Goal: Task Accomplishment & Management: Manage account settings

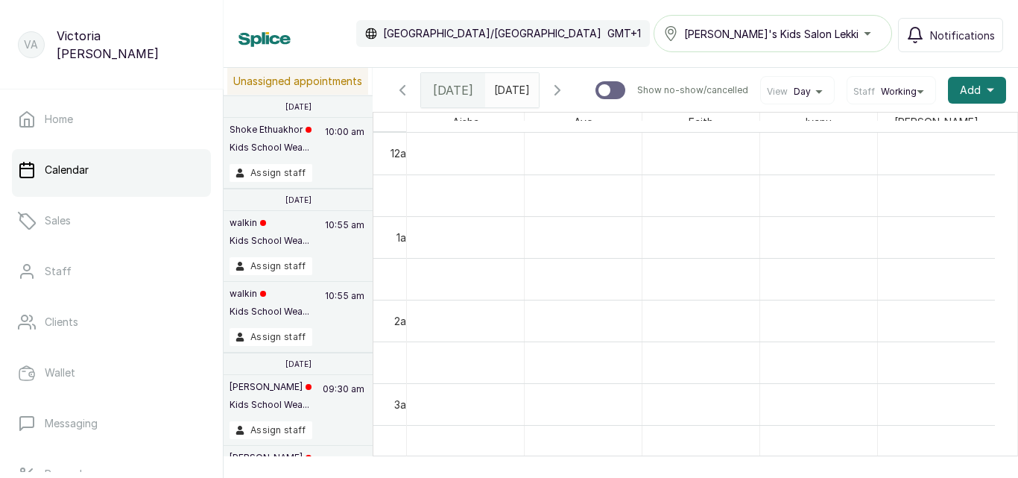
scroll to position [786, 0]
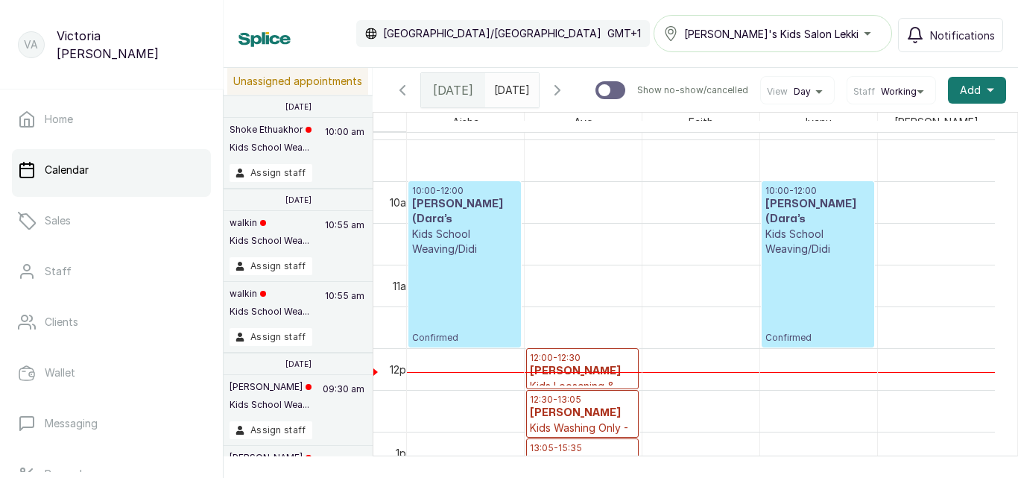
click at [793, 248] on p "Kids School Weaving/Didi" at bounding box center [817, 241] width 105 height 30
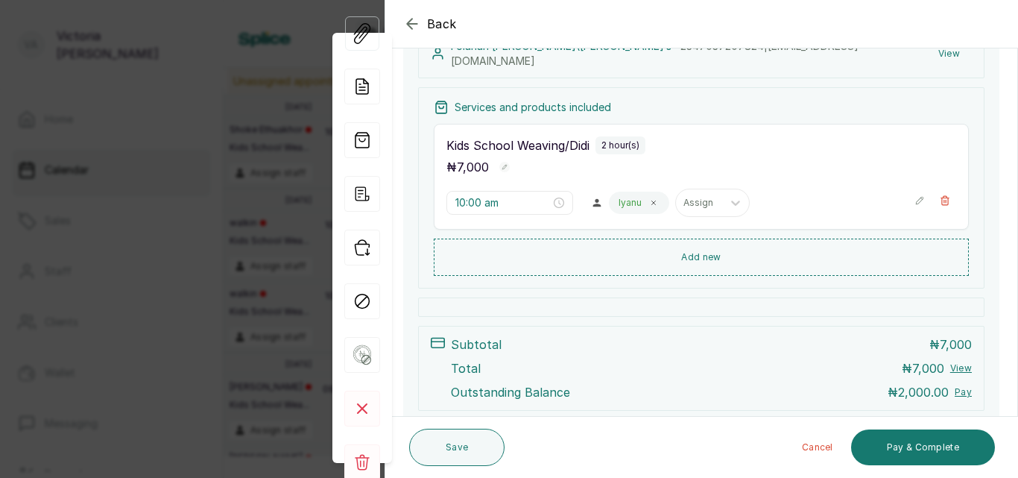
scroll to position [252, 0]
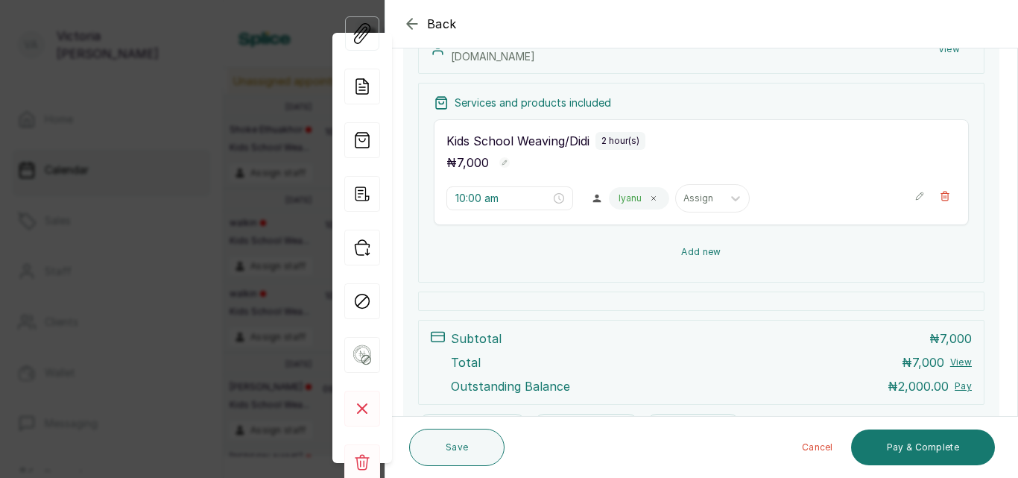
click at [705, 253] on button "Add new" at bounding box center [701, 252] width 535 height 36
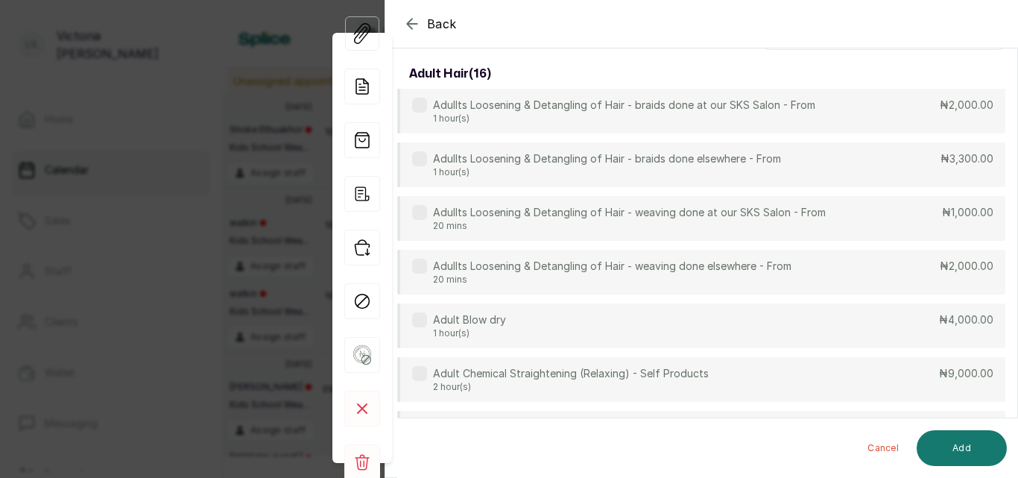
scroll to position [0, 0]
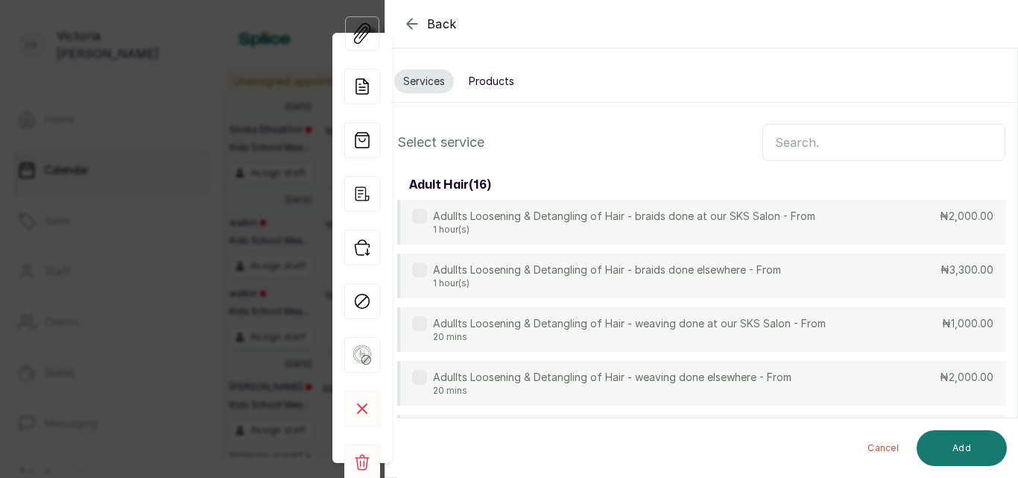
click at [784, 136] on input "text" at bounding box center [883, 142] width 243 height 37
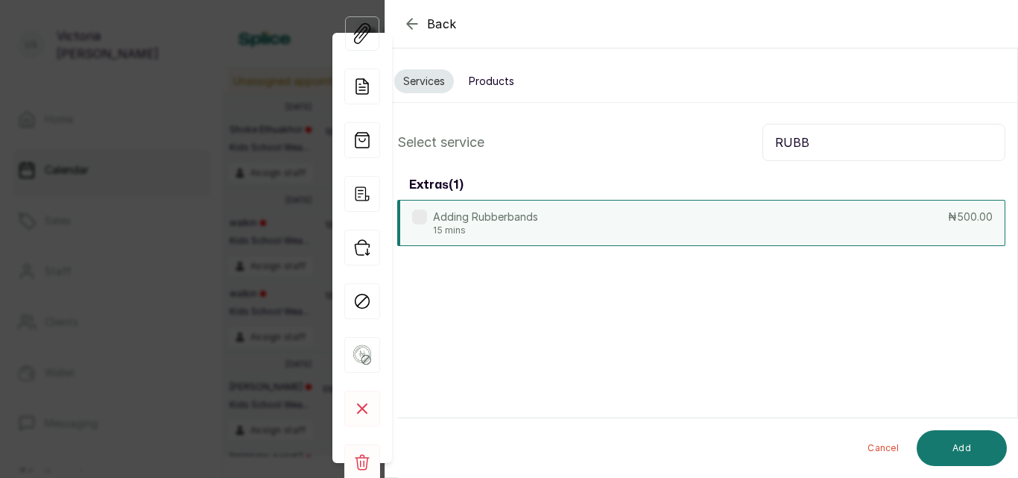
click at [477, 239] on div "Adding Rubberbands 15 mins ₦500.00" at bounding box center [701, 223] width 608 height 46
click at [830, 147] on input "RUBB" at bounding box center [883, 142] width 243 height 37
type input "R"
type input "BEAD"
click at [424, 216] on label at bounding box center [419, 216] width 15 height 15
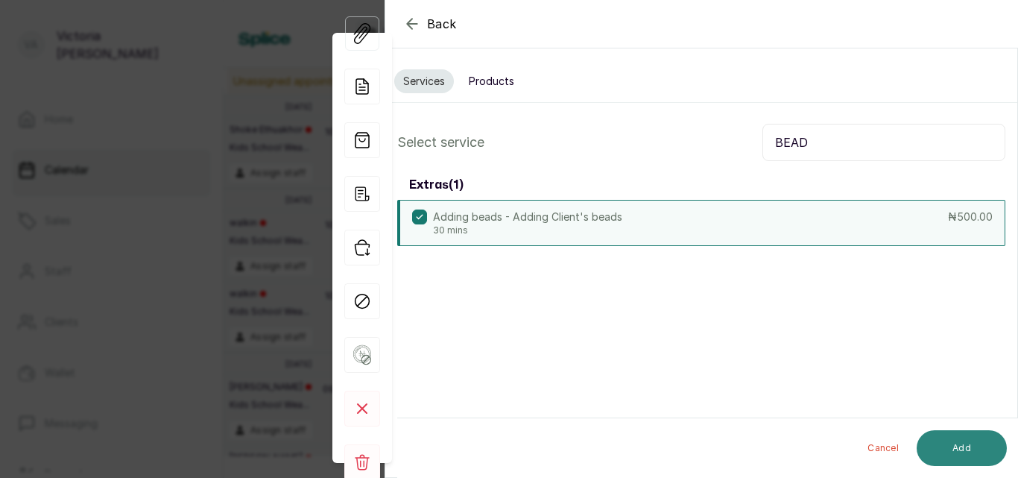
click at [973, 456] on button "Add" at bounding box center [961, 448] width 90 height 36
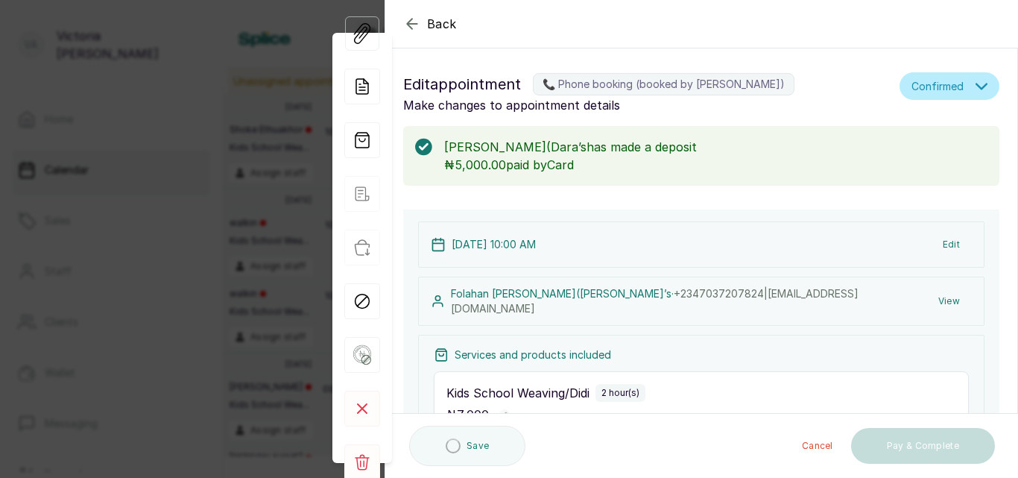
type input "12:00 pm"
type input "12:15 pm"
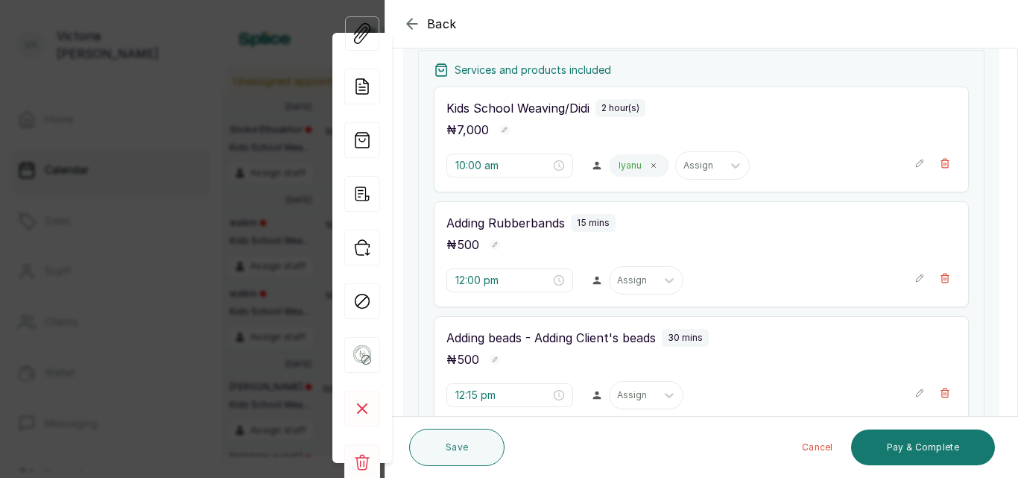
scroll to position [257, 0]
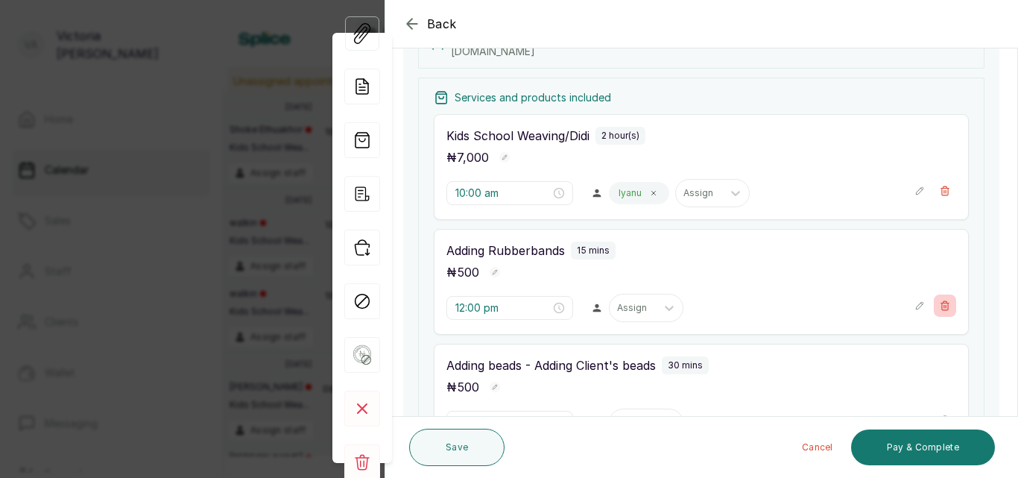
click at [939, 306] on icon "button" at bounding box center [944, 305] width 10 height 10
type input "12:15 pm"
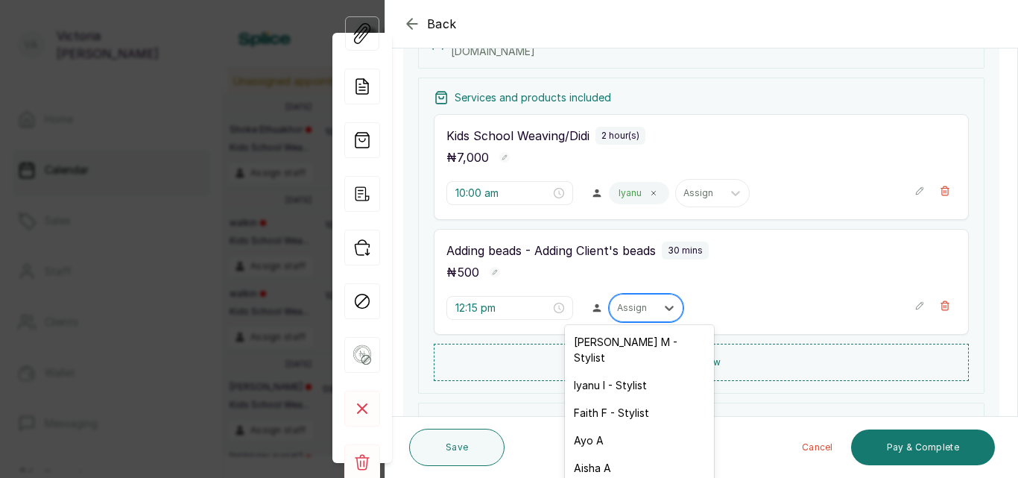
click at [642, 304] on div "Assign" at bounding box center [632, 307] width 46 height 19
click at [617, 371] on div "Iyanu I - Stylist" at bounding box center [639, 385] width 149 height 28
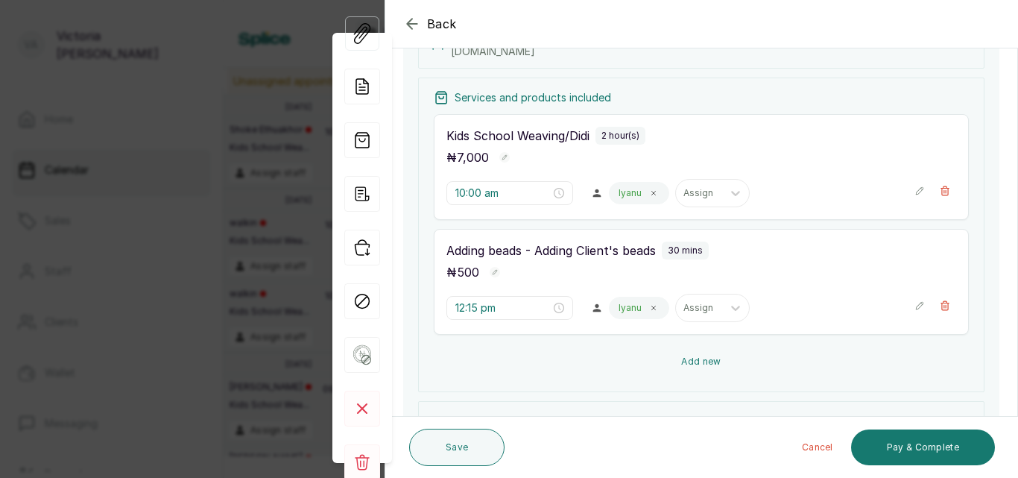
click at [696, 357] on button "Add new" at bounding box center [701, 361] width 535 height 36
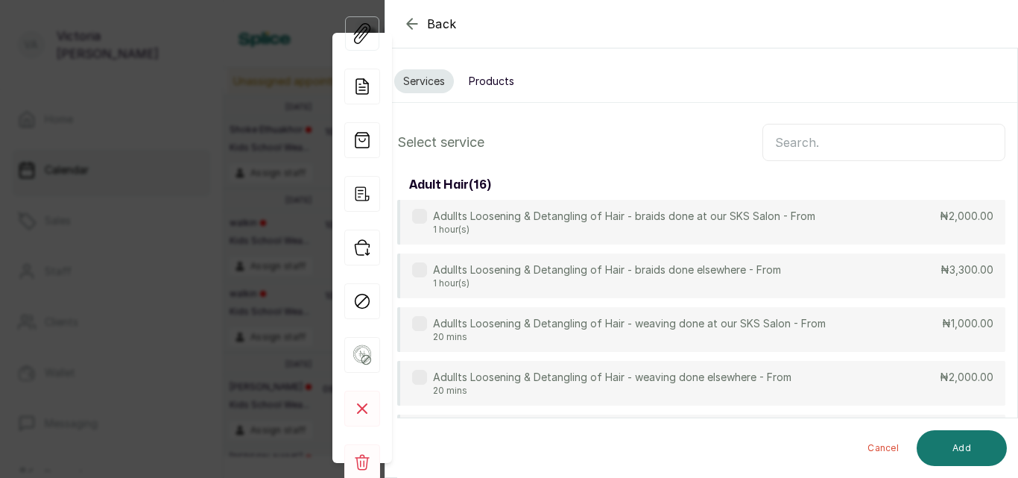
click at [508, 86] on button "Products" at bounding box center [491, 81] width 63 height 24
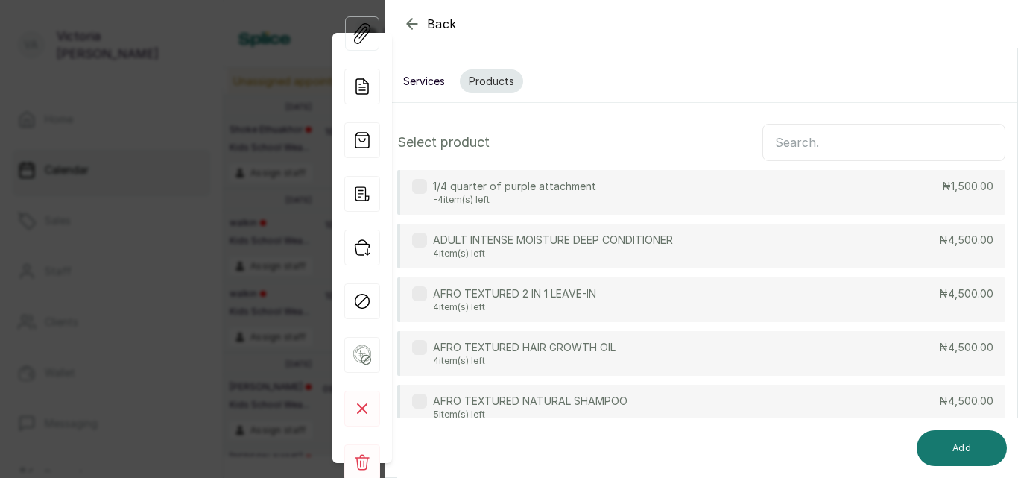
click at [806, 141] on input "text" at bounding box center [883, 142] width 243 height 37
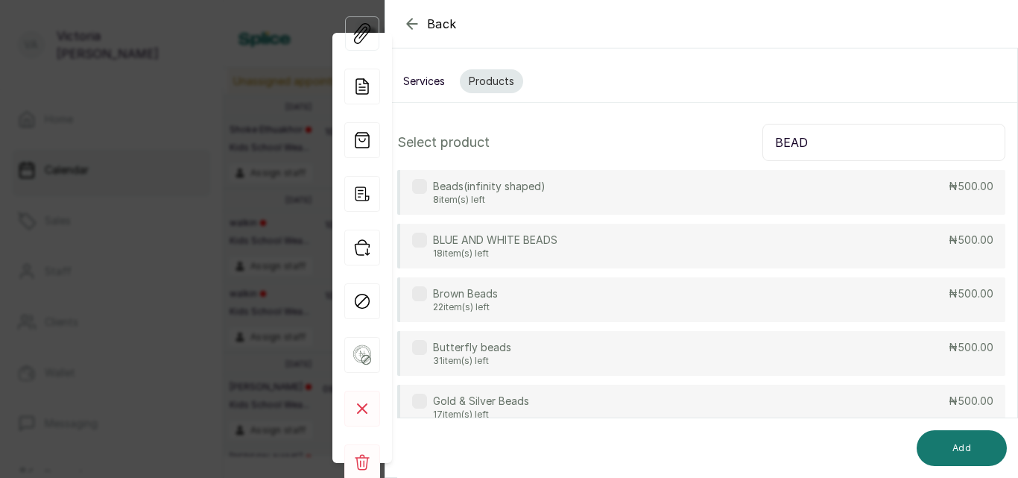
type input "BEAD"
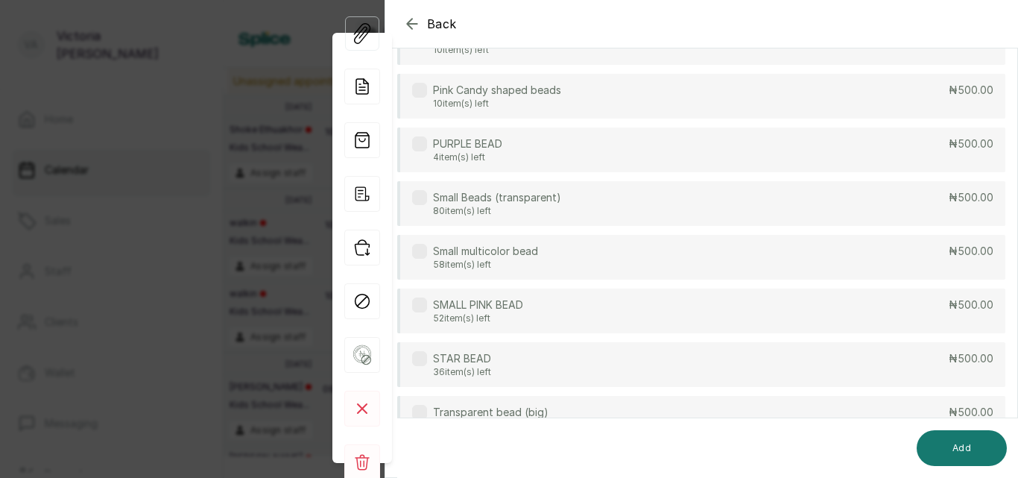
scroll to position [577, 0]
click at [416, 203] on label at bounding box center [419, 199] width 15 height 15
click at [960, 448] on button "Add" at bounding box center [961, 448] width 90 height 36
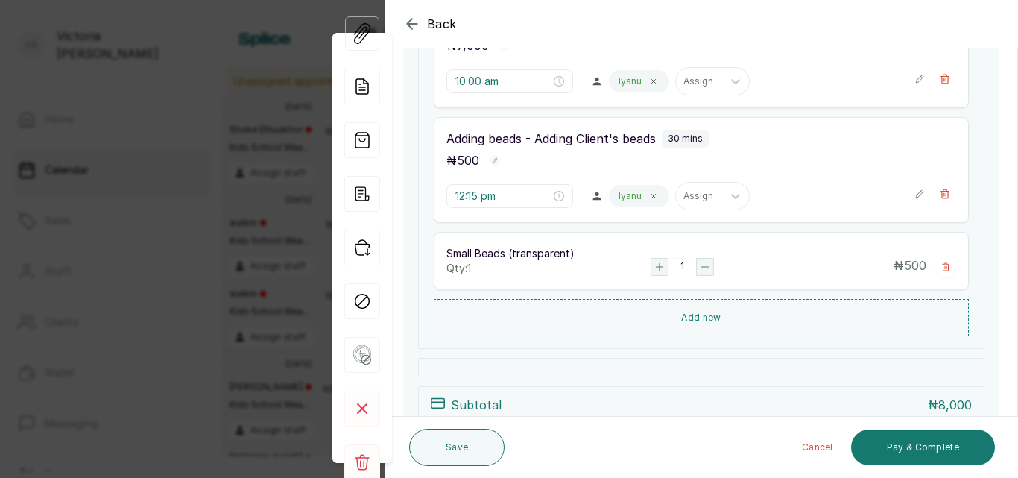
scroll to position [365, 0]
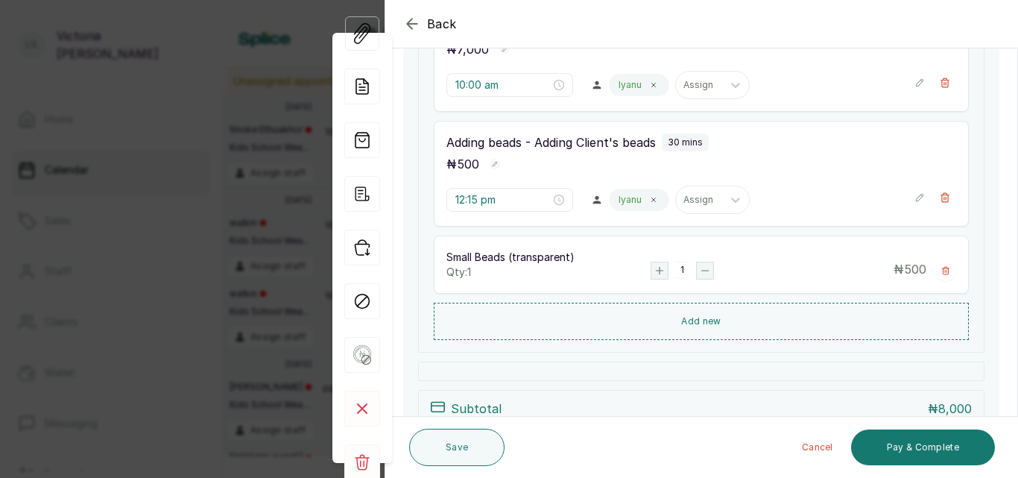
click at [653, 264] on rect "button" at bounding box center [659, 270] width 16 height 16
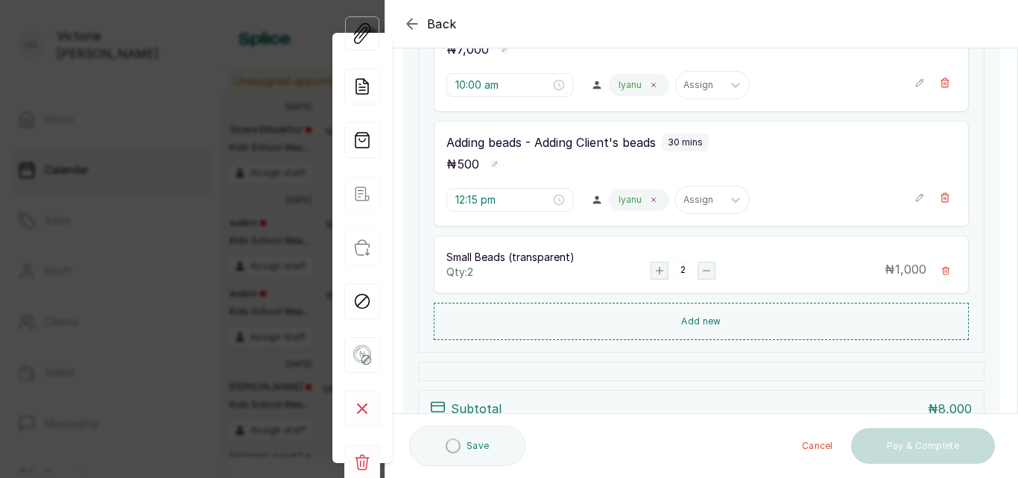
click at [653, 264] on rect "button" at bounding box center [659, 270] width 16 height 16
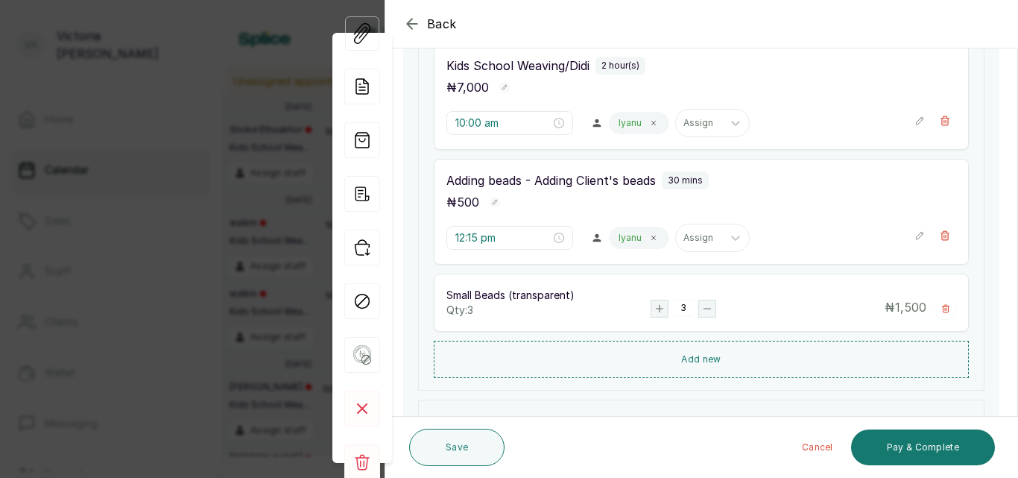
scroll to position [329, 0]
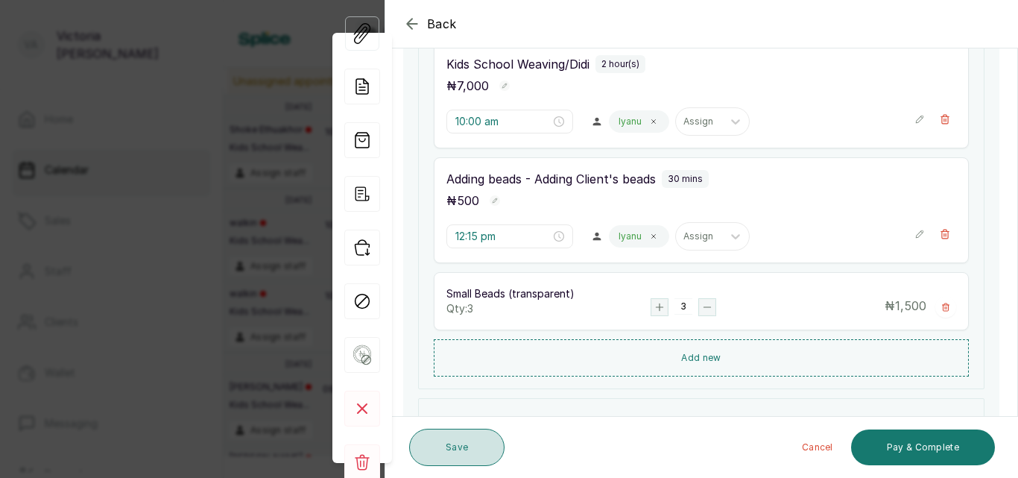
click at [450, 445] on button "Save" at bounding box center [456, 446] width 95 height 37
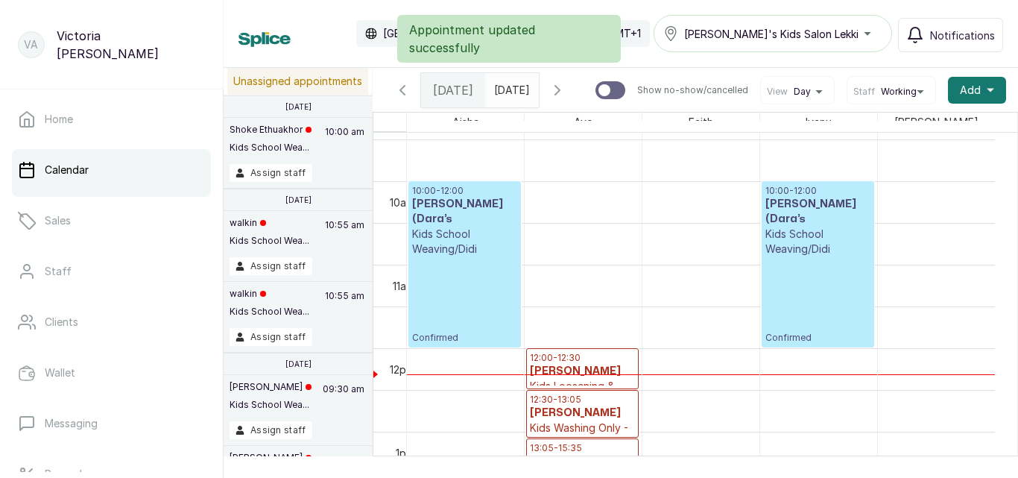
click at [486, 288] on div "10:00 - 12:00 [PERSON_NAME](Dara’s Kids School Weaving/Didi Confirmed" at bounding box center [464, 264] width 105 height 159
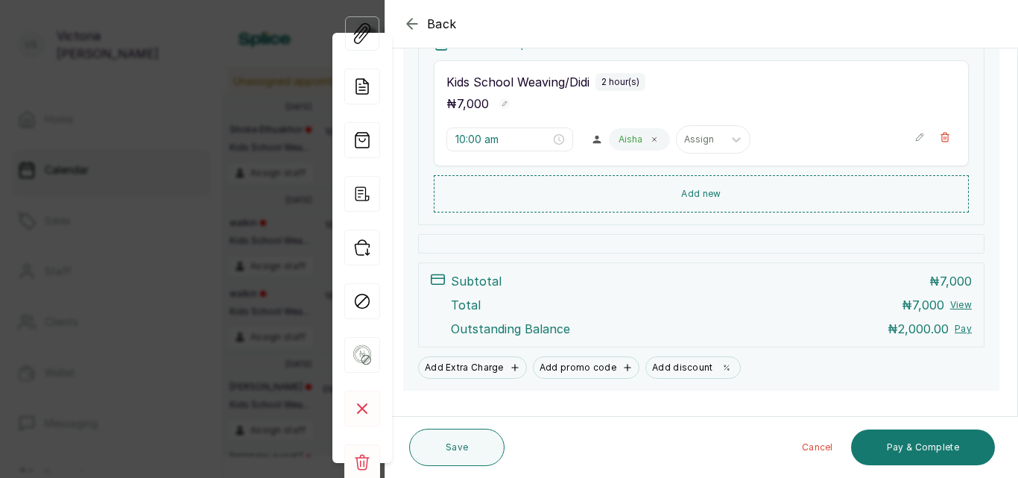
scroll to position [317, 0]
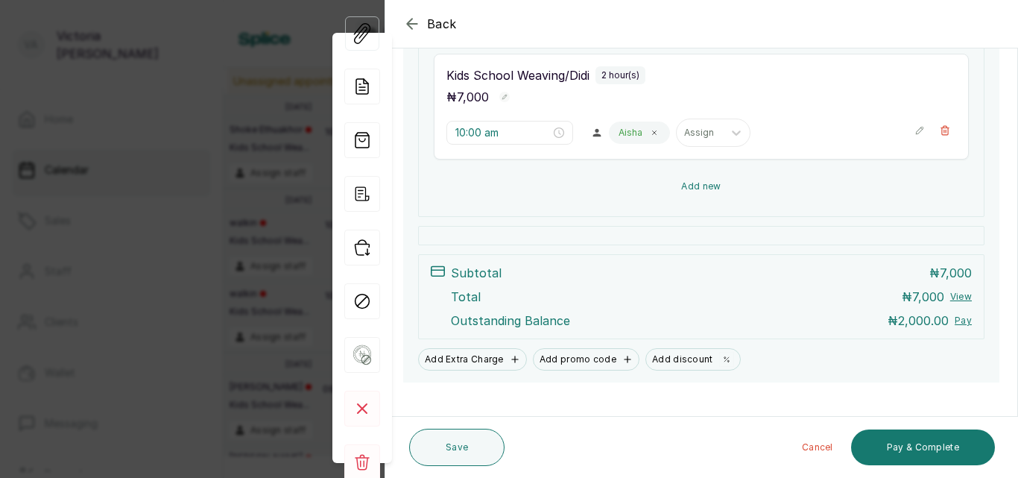
click at [707, 184] on button "Add new" at bounding box center [701, 186] width 535 height 36
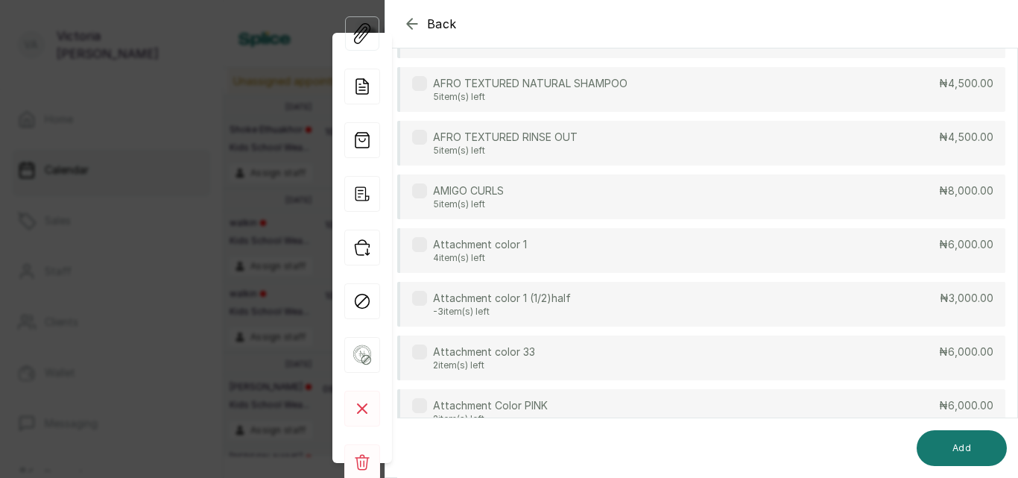
scroll to position [66, 0]
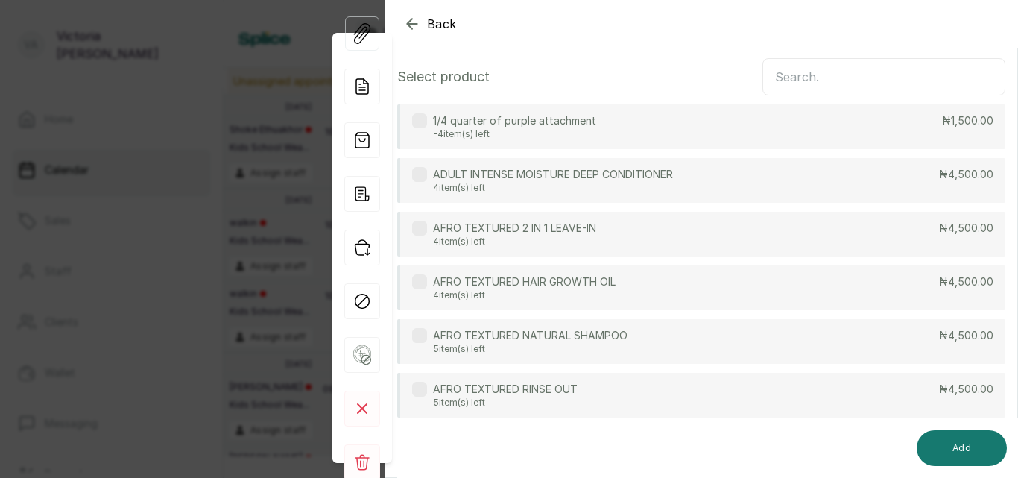
click at [580, 383] on div "AFRO TEXTURED RINSE OUT 5 item(s) left ₦4,500.00" at bounding box center [701, 394] width 608 height 45
click at [497, 396] on p "AFRO TEXTURED RINSE OUT" at bounding box center [505, 388] width 145 height 15
click at [787, 74] on input "text" at bounding box center [883, 76] width 243 height 37
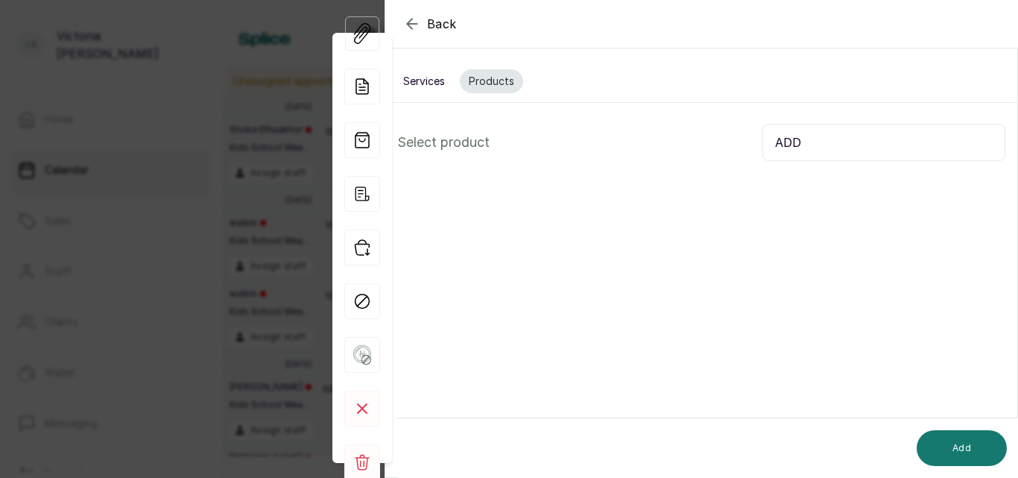
scroll to position [0, 0]
type input "ADD"
click at [419, 90] on button "Services" at bounding box center [424, 81] width 60 height 24
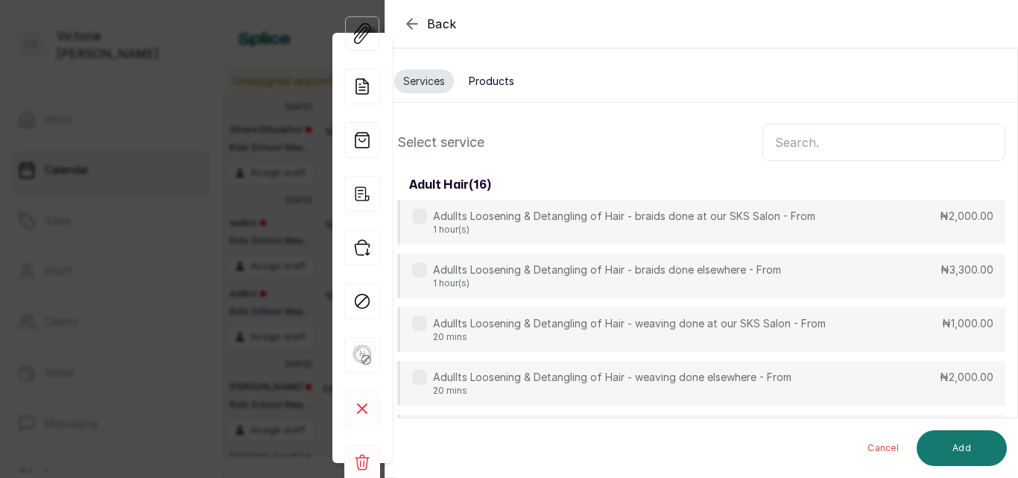
click at [850, 153] on input "text" at bounding box center [883, 142] width 243 height 37
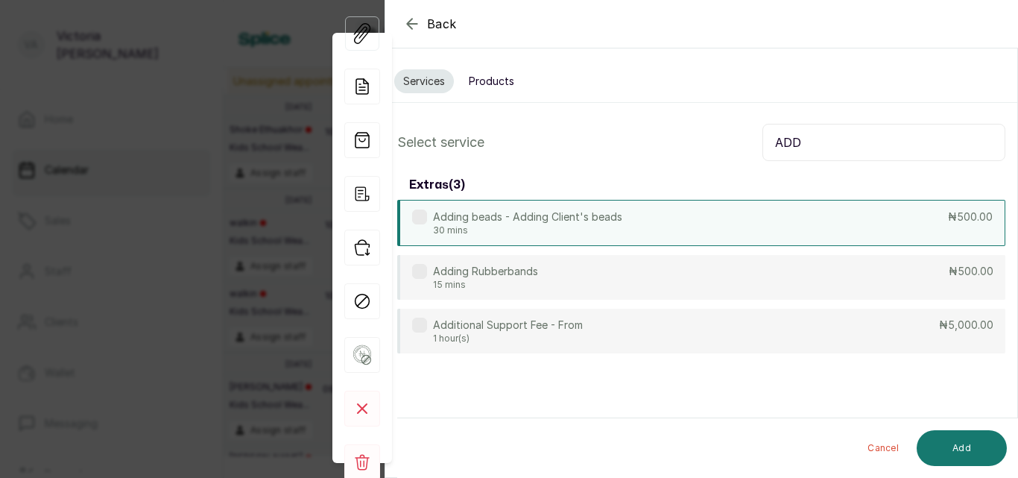
type input "ADD"
click at [424, 216] on label at bounding box center [419, 216] width 15 height 15
click at [968, 445] on button "Add" at bounding box center [961, 448] width 90 height 36
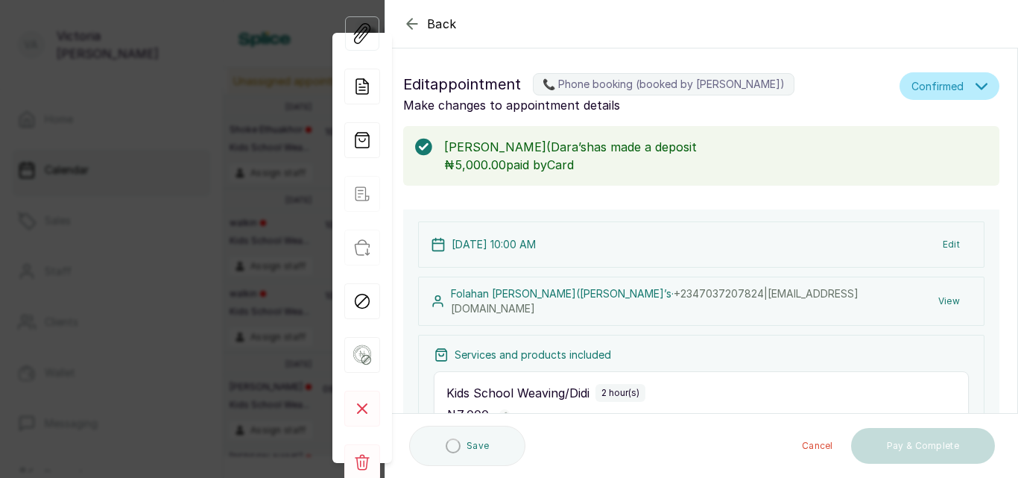
type input "12:00 pm"
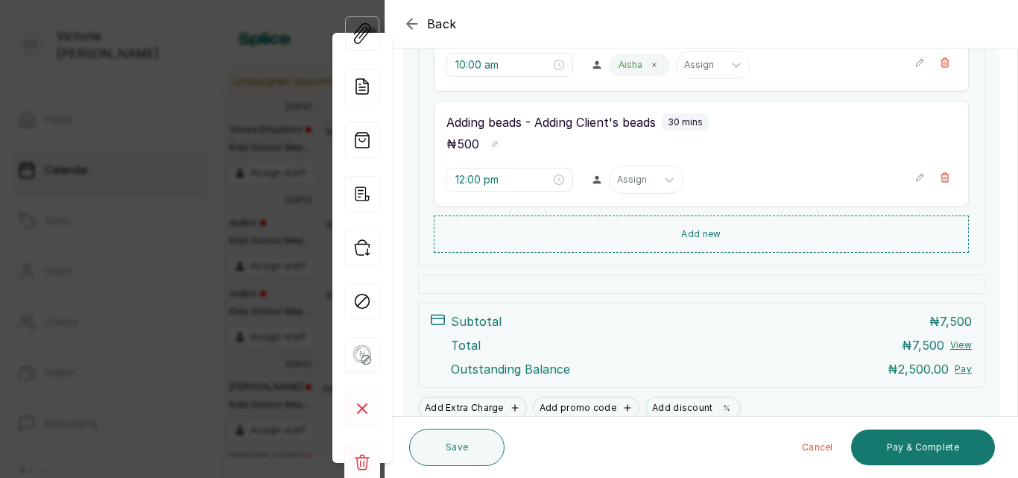
scroll to position [402, 0]
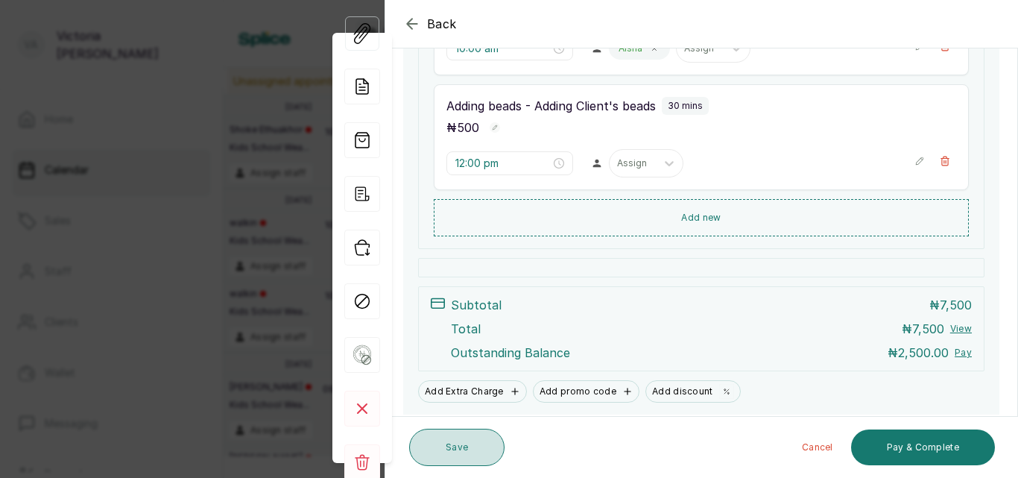
click at [454, 442] on button "Save" at bounding box center [456, 446] width 95 height 37
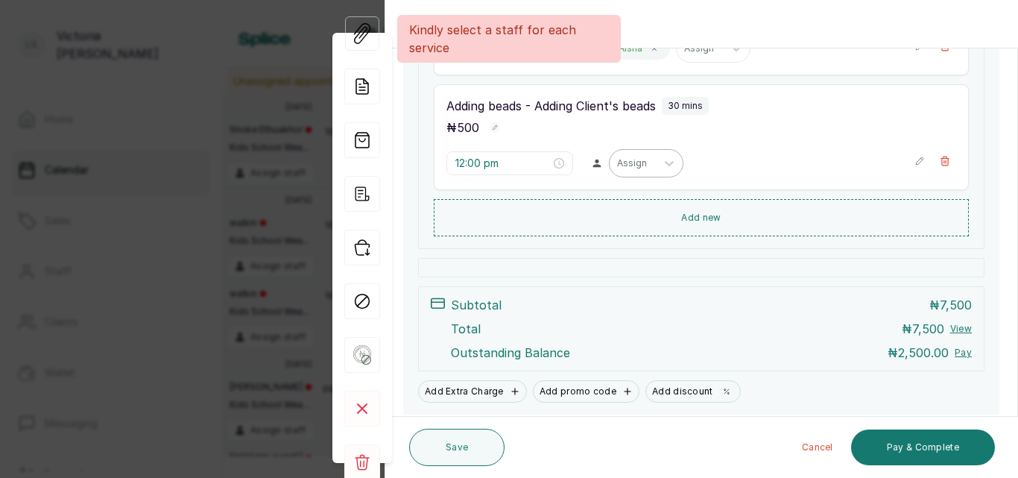
click at [641, 165] on div "Assign" at bounding box center [632, 162] width 46 height 19
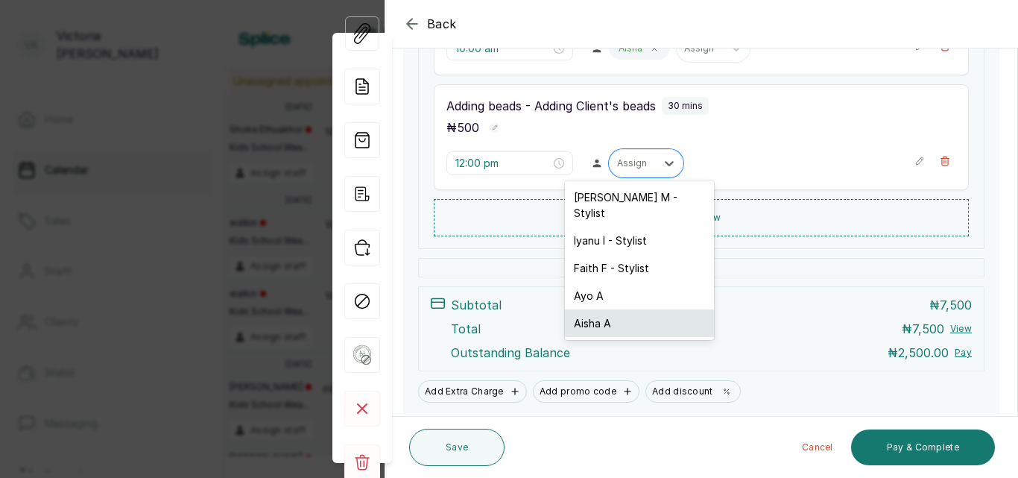
click at [606, 309] on div "Aisha A" at bounding box center [639, 323] width 149 height 28
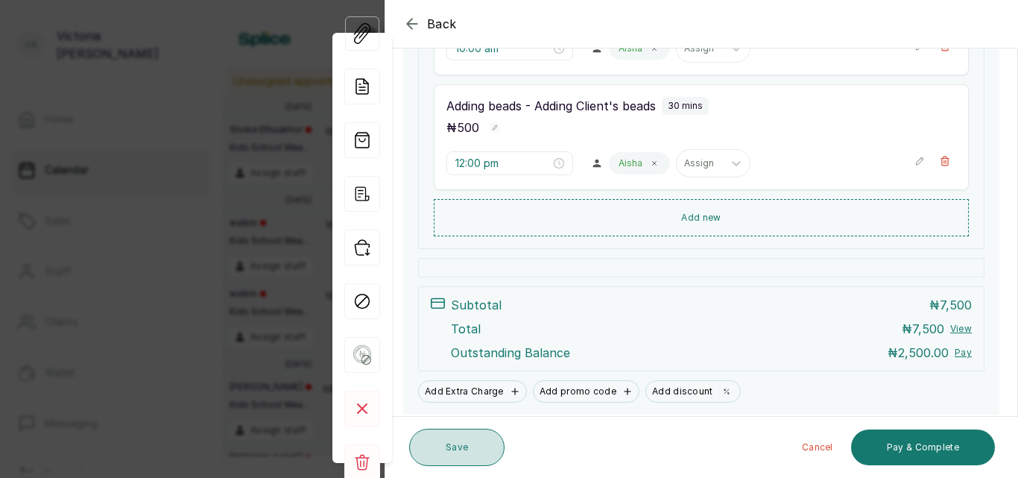
click at [457, 454] on button "Save" at bounding box center [456, 446] width 95 height 37
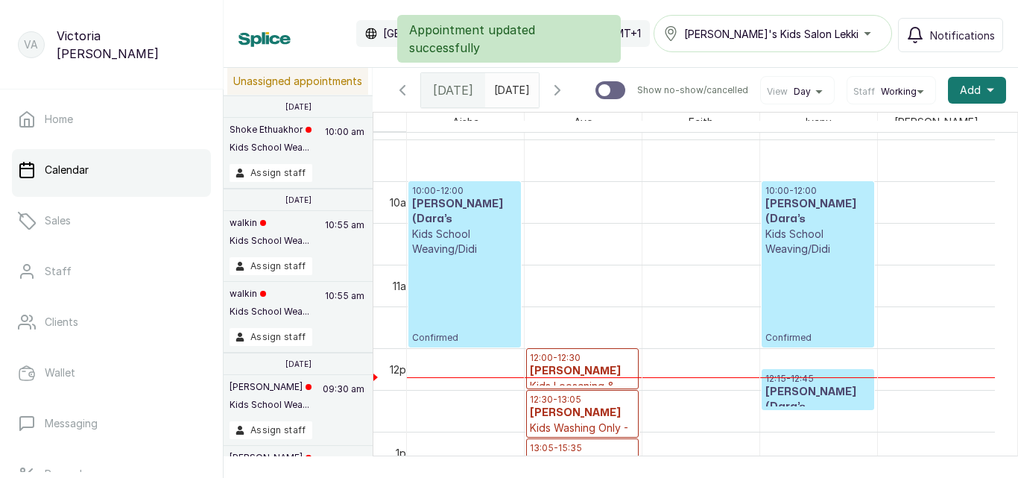
click at [850, 304] on div "10:00 - 12:00 [PERSON_NAME](Dara’s Kids School Weaving/Didi Confirmed" at bounding box center [817, 264] width 105 height 159
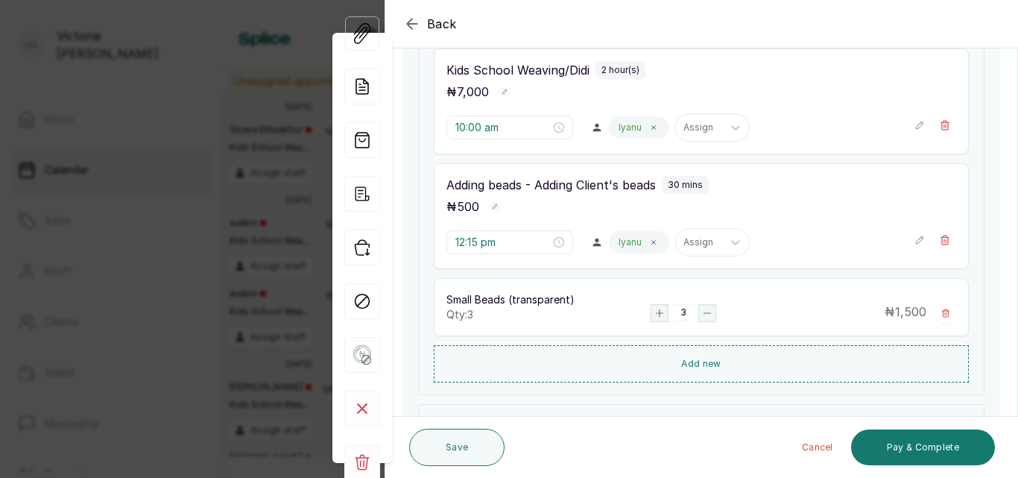
scroll to position [370, 0]
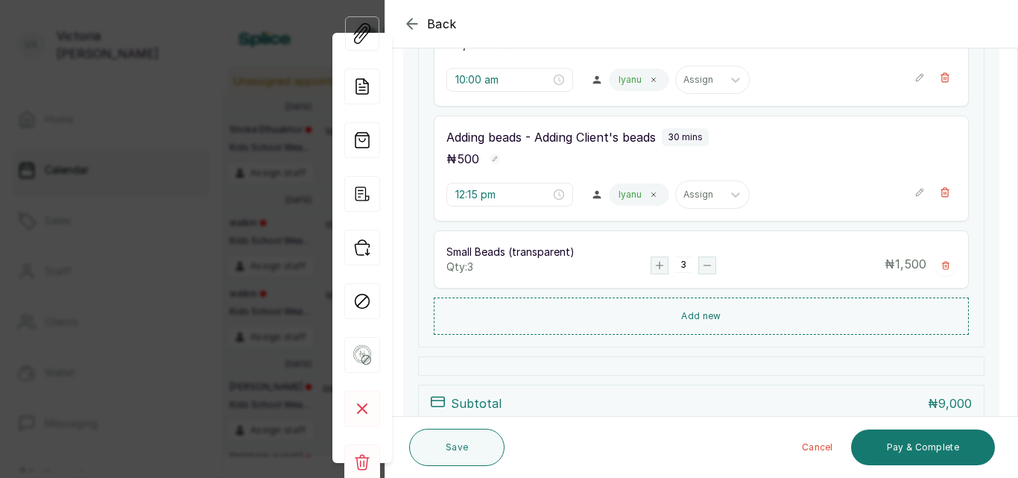
click at [413, 20] on icon "button" at bounding box center [412, 24] width 18 height 18
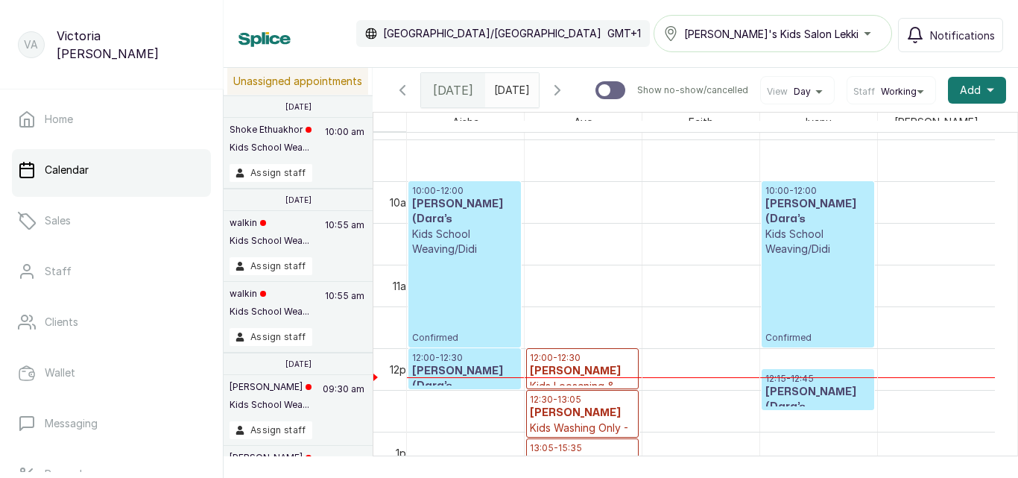
click at [458, 218] on h3 "[PERSON_NAME](Dara’s" at bounding box center [464, 212] width 105 height 30
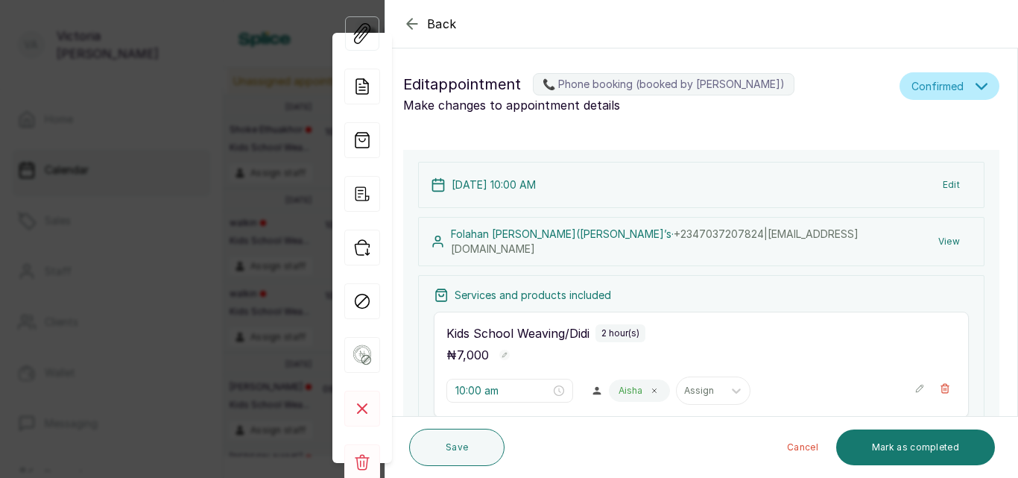
type input "12:00 pm"
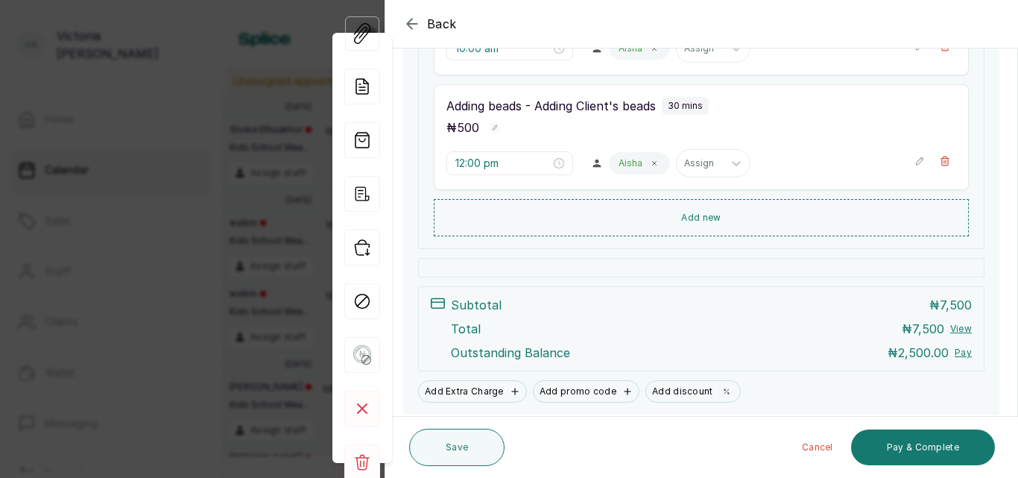
scroll to position [406, 0]
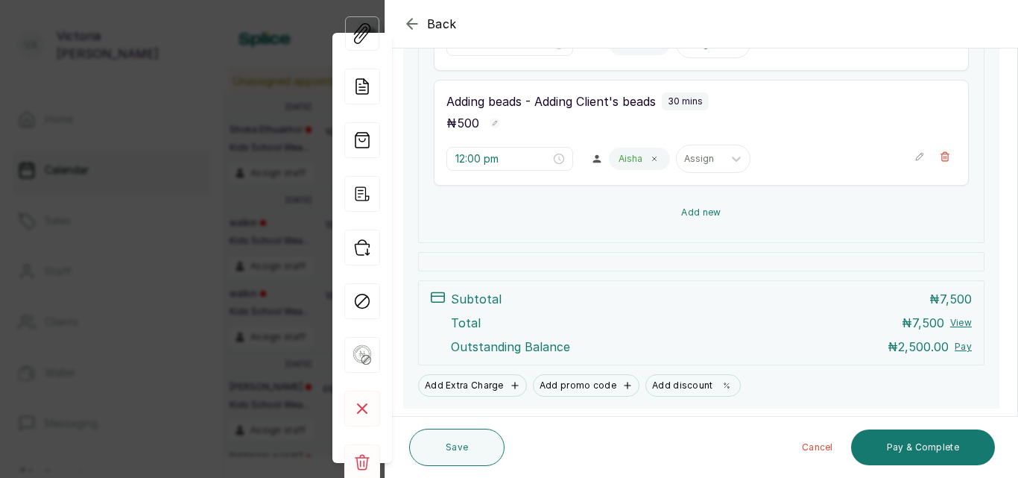
click at [685, 203] on button "Add new" at bounding box center [701, 212] width 535 height 36
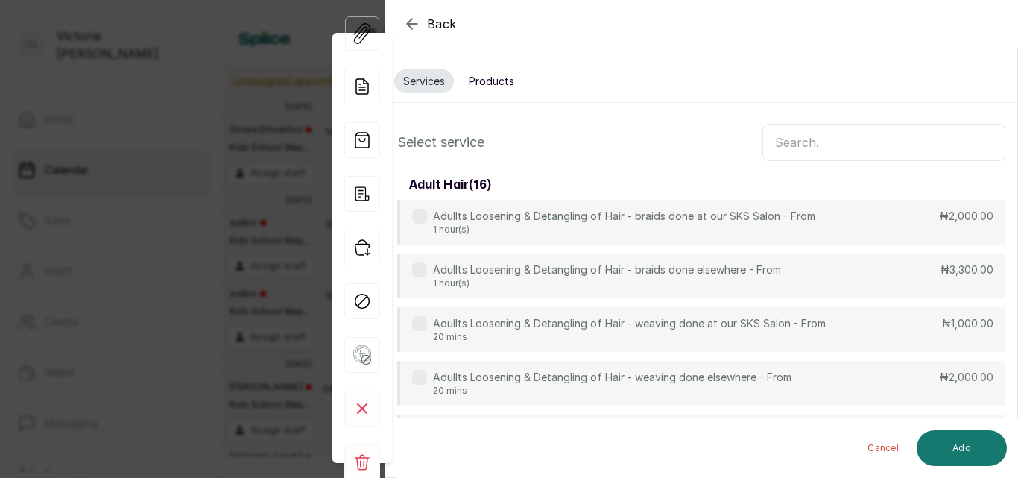
click at [843, 141] on input "text" at bounding box center [883, 142] width 243 height 37
click at [507, 77] on button "Products" at bounding box center [491, 81] width 63 height 24
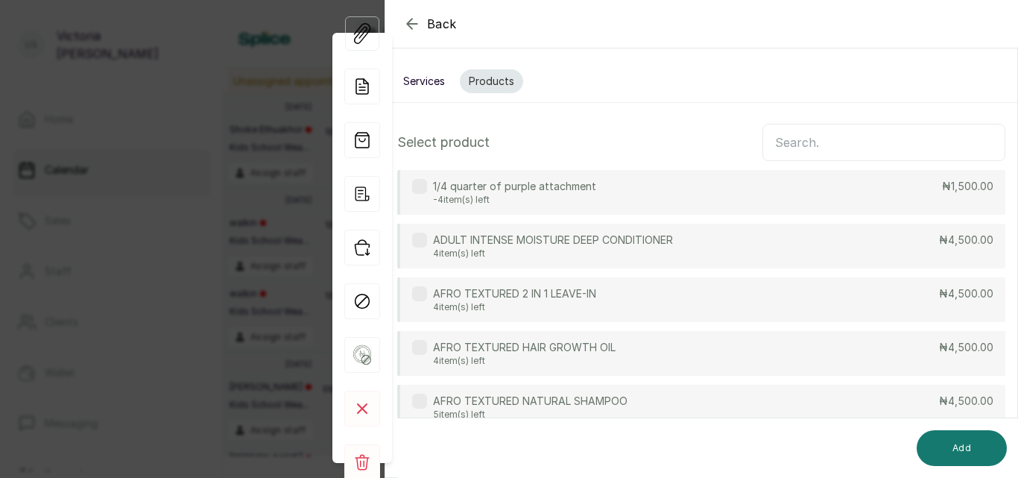
click at [793, 141] on input "text" at bounding box center [883, 142] width 243 height 37
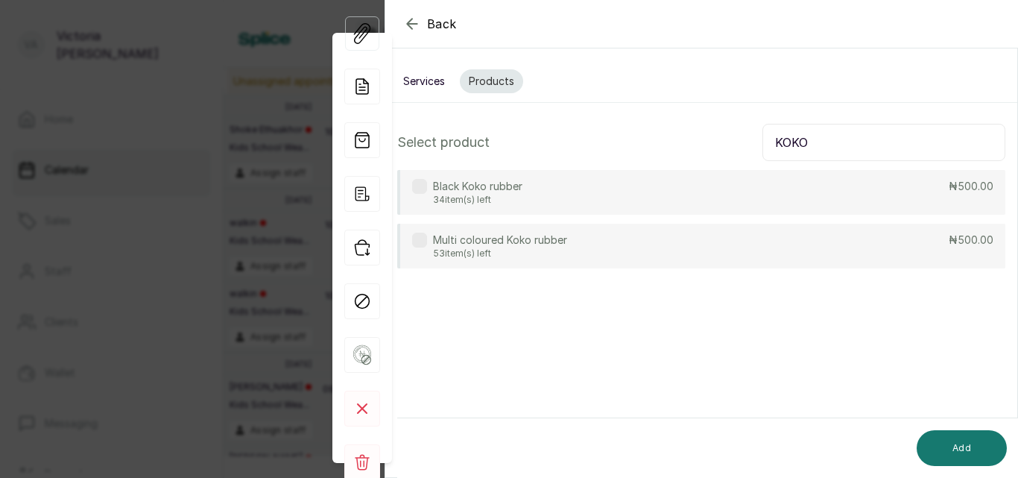
type input "KOKO"
click at [464, 196] on p "34 item(s) left" at bounding box center [477, 200] width 89 height 12
click at [961, 442] on button "Add" at bounding box center [961, 448] width 90 height 36
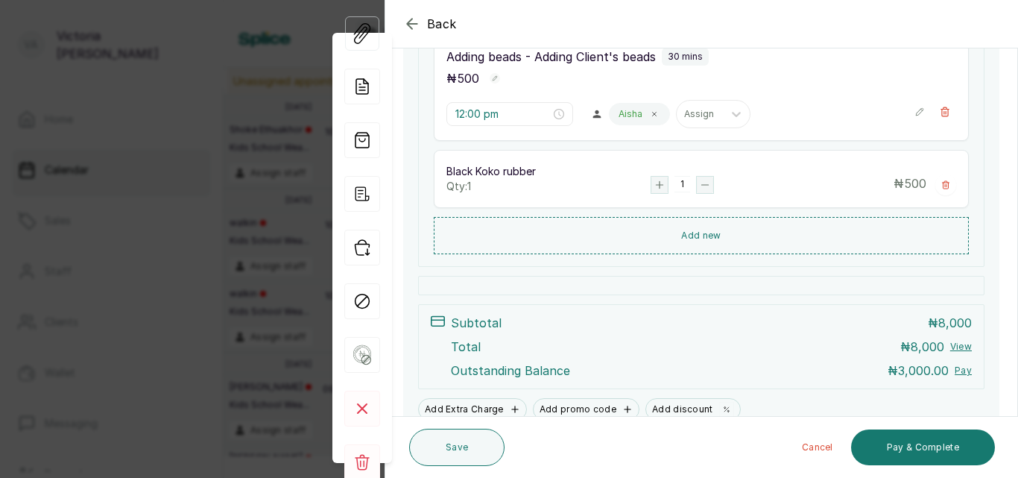
scroll to position [485, 0]
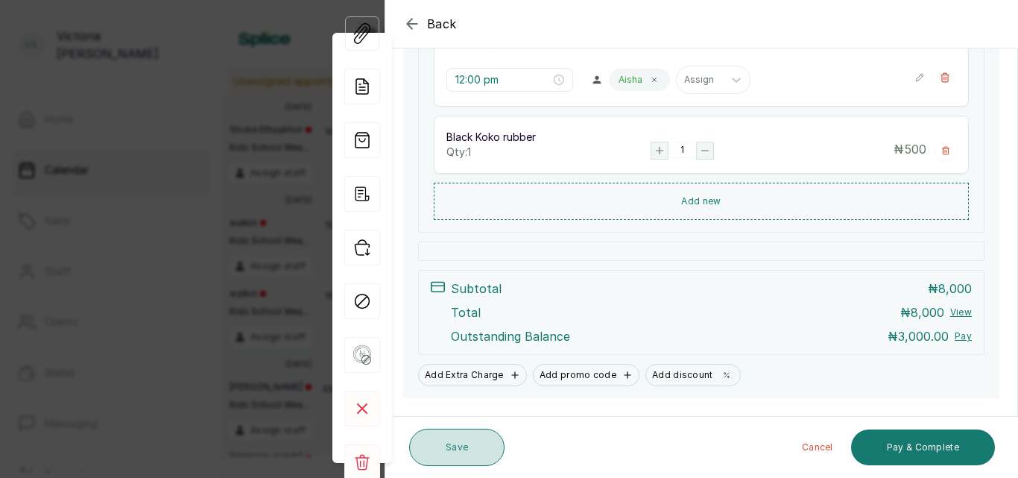
click at [454, 448] on button "Save" at bounding box center [456, 446] width 95 height 37
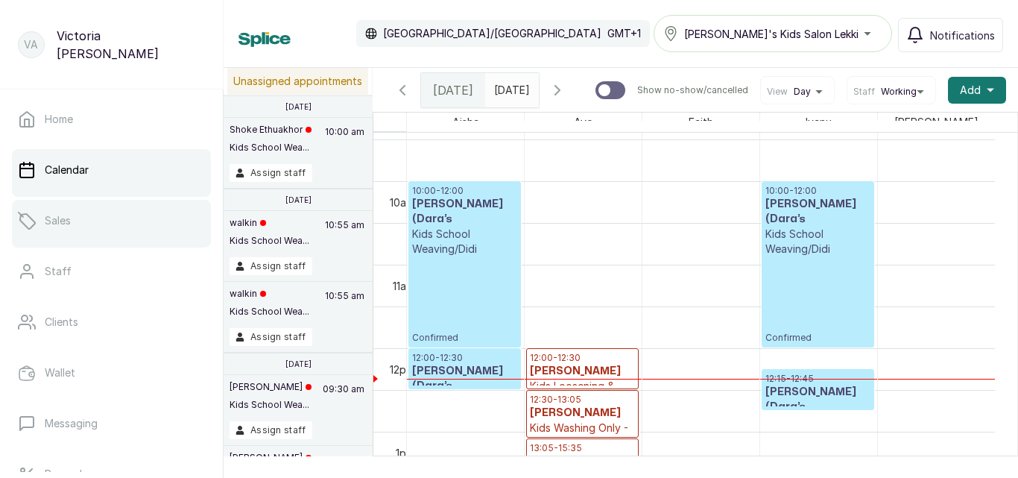
click at [71, 232] on link "Sales" at bounding box center [111, 221] width 199 height 42
